Goal: Information Seeking & Learning: Learn about a topic

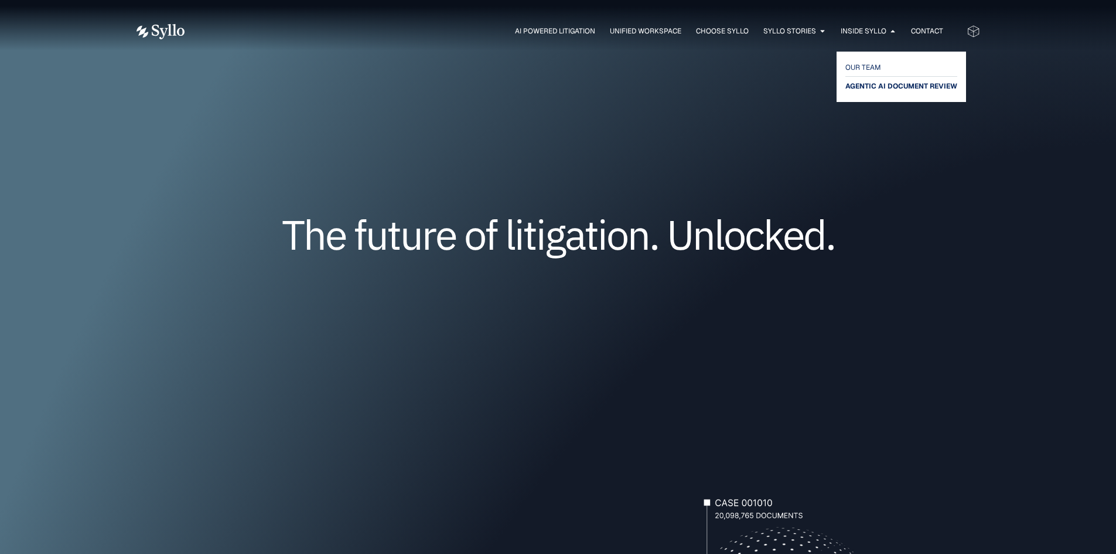
click at [866, 86] on span "AGENTIC AI DOCUMENT REVIEW" at bounding box center [901, 86] width 112 height 14
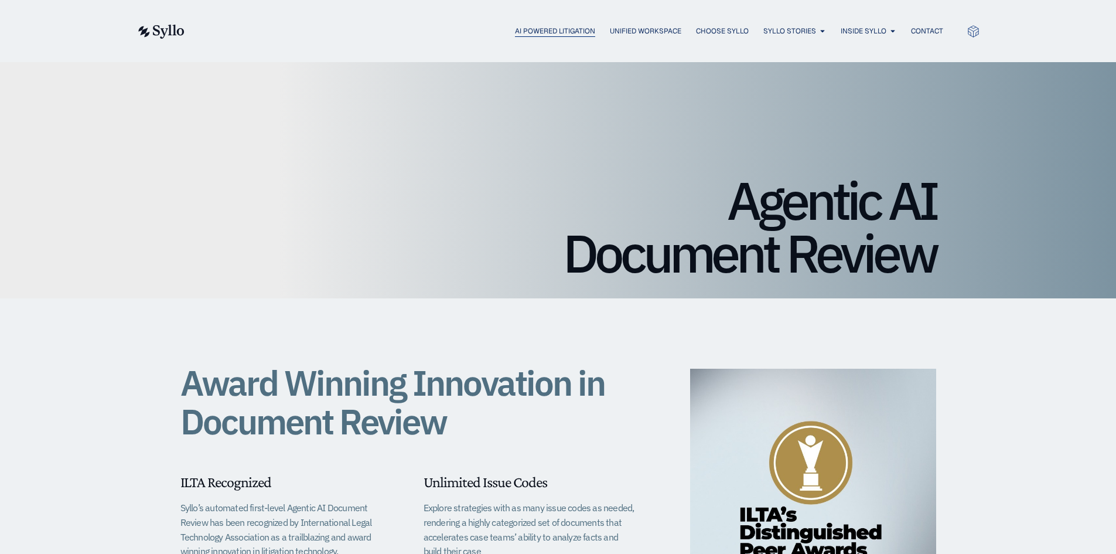
click at [527, 29] on span "AI Powered Litigation" at bounding box center [555, 31] width 80 height 11
